Goal: Go to known website: Go to known website

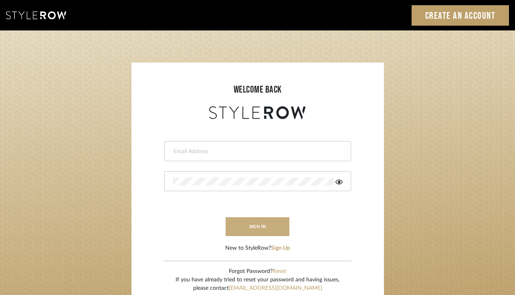
type input "[EMAIL_ADDRESS][DOMAIN_NAME]"
click at [242, 226] on button "sign in" at bounding box center [258, 226] width 64 height 19
